Goal: Check status: Check status

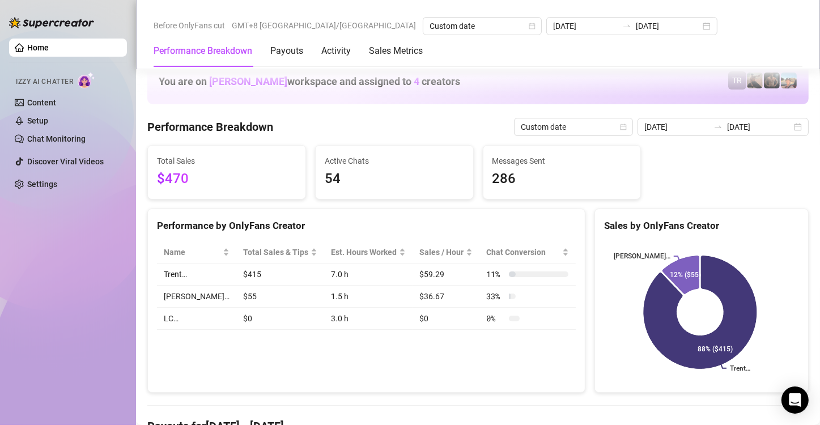
scroll to position [1417, 0]
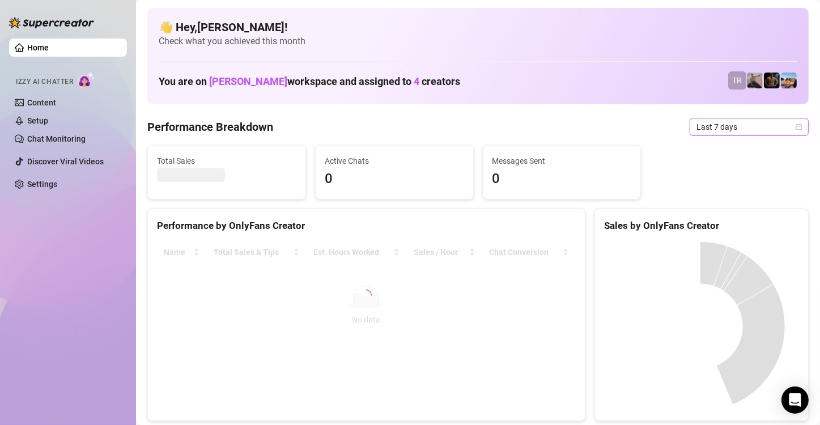
click at [761, 129] on span "Last 7 days" at bounding box center [749, 126] width 105 height 17
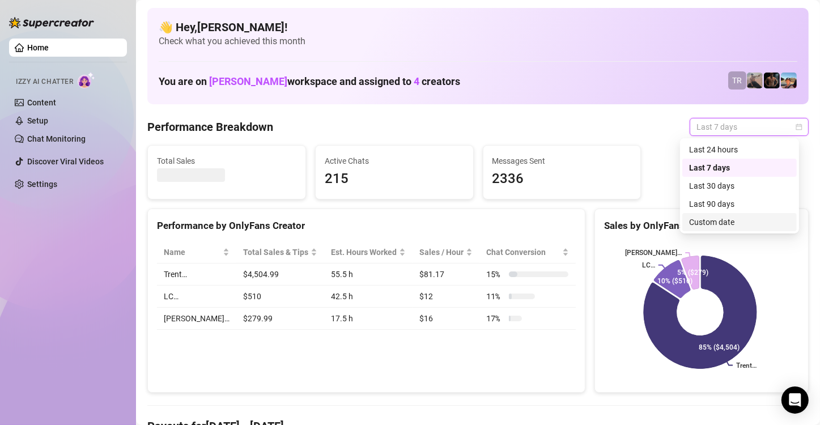
click at [711, 226] on div "Custom date" at bounding box center [739, 222] width 101 height 12
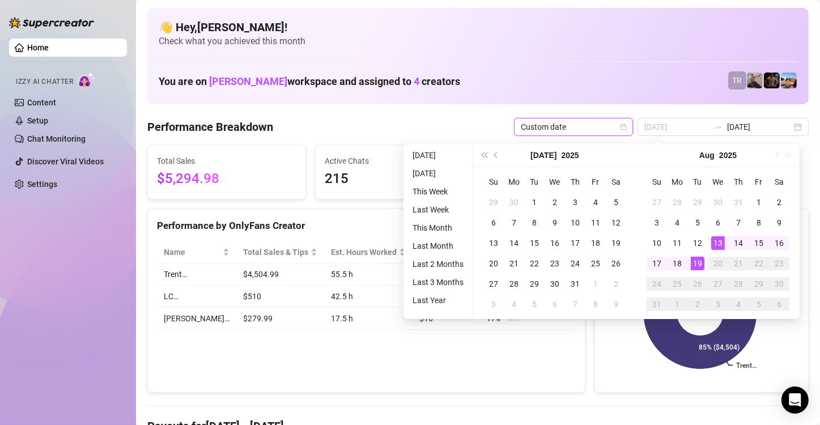
type input "[DATE]"
click at [703, 270] on td "19" at bounding box center [698, 263] width 20 height 20
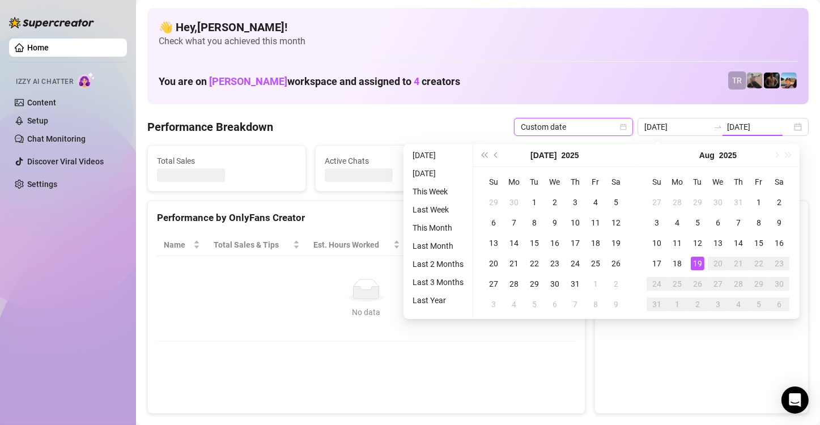
type input "[DATE]"
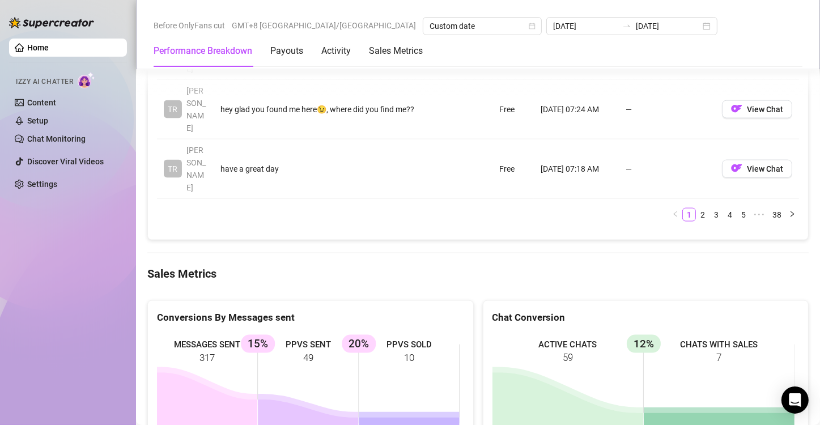
scroll to position [1474, 0]
